Goal: Task Accomplishment & Management: Manage account settings

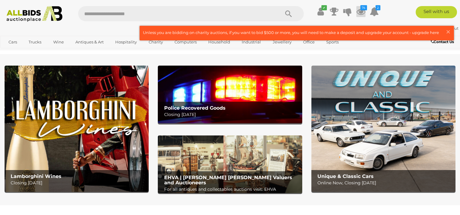
click at [361, 10] on icon at bounding box center [360, 11] width 9 height 11
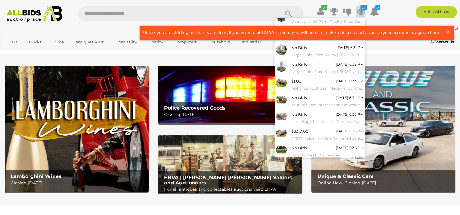
scroll to position [54, 0]
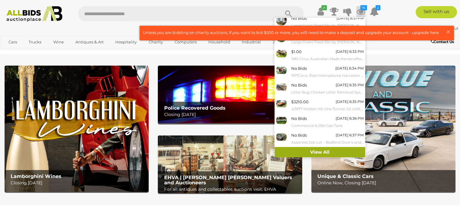
click at [337, 151] on link "View All" at bounding box center [320, 152] width 91 height 11
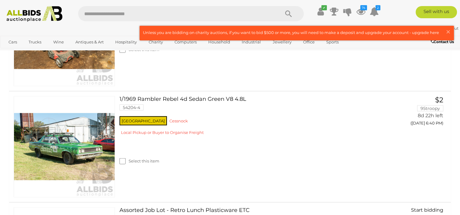
scroll to position [1427, 0]
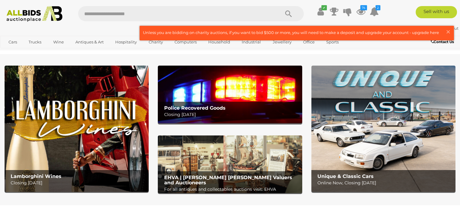
click at [356, 14] on ul "✔ Your account is up to date Transaction History Current Bids" at bounding box center [345, 11] width 74 height 11
click at [362, 9] on icon "74" at bounding box center [363, 7] width 7 height 5
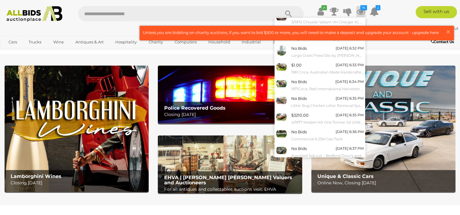
scroll to position [54, 0]
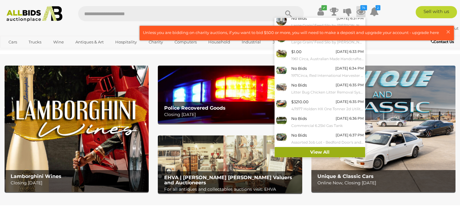
click at [337, 152] on link "View All" at bounding box center [320, 152] width 91 height 11
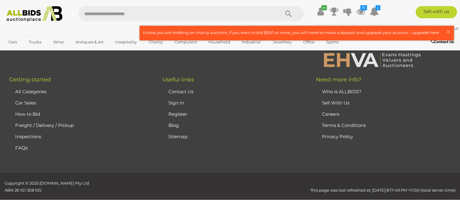
scroll to position [8368, 0]
click at [322, 9] on icon "✔" at bounding box center [323, 7] width 5 height 5
